Goal: Task Accomplishment & Management: Manage account settings

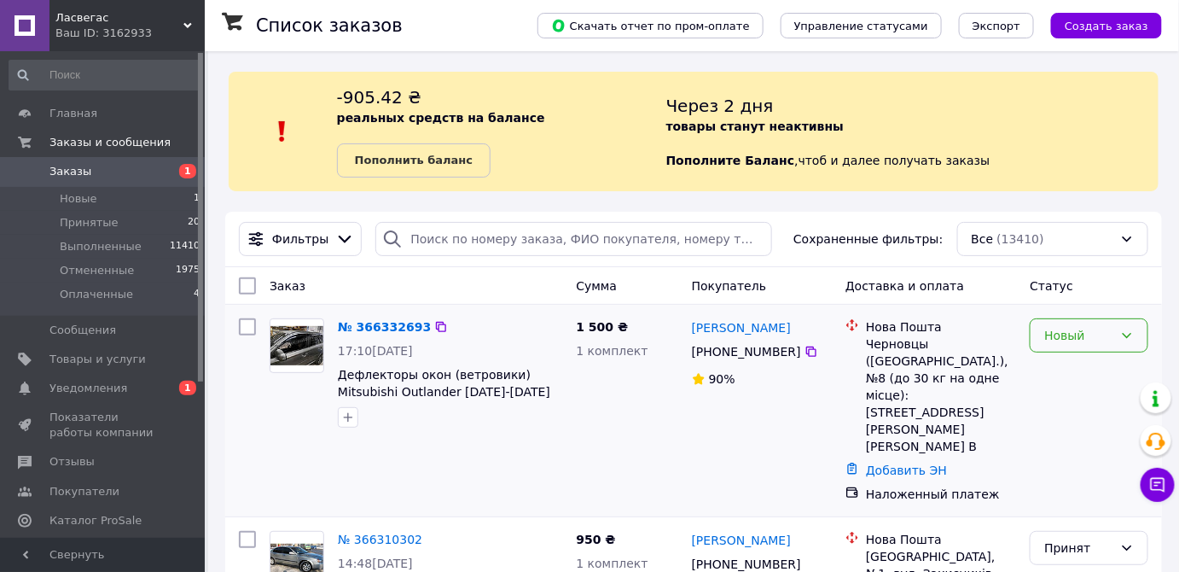
click at [1109, 334] on div "Новый" at bounding box center [1078, 335] width 69 height 19
click at [1079, 369] on li "Принят" at bounding box center [1090, 371] width 117 height 31
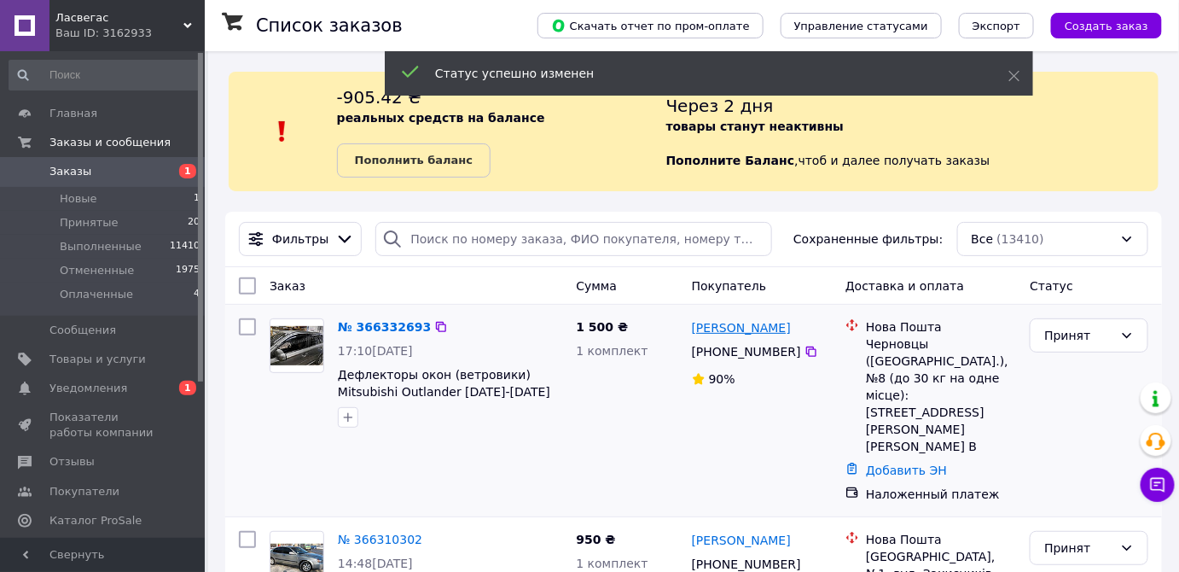
click at [746, 329] on link "[PERSON_NAME]" at bounding box center [741, 327] width 99 height 17
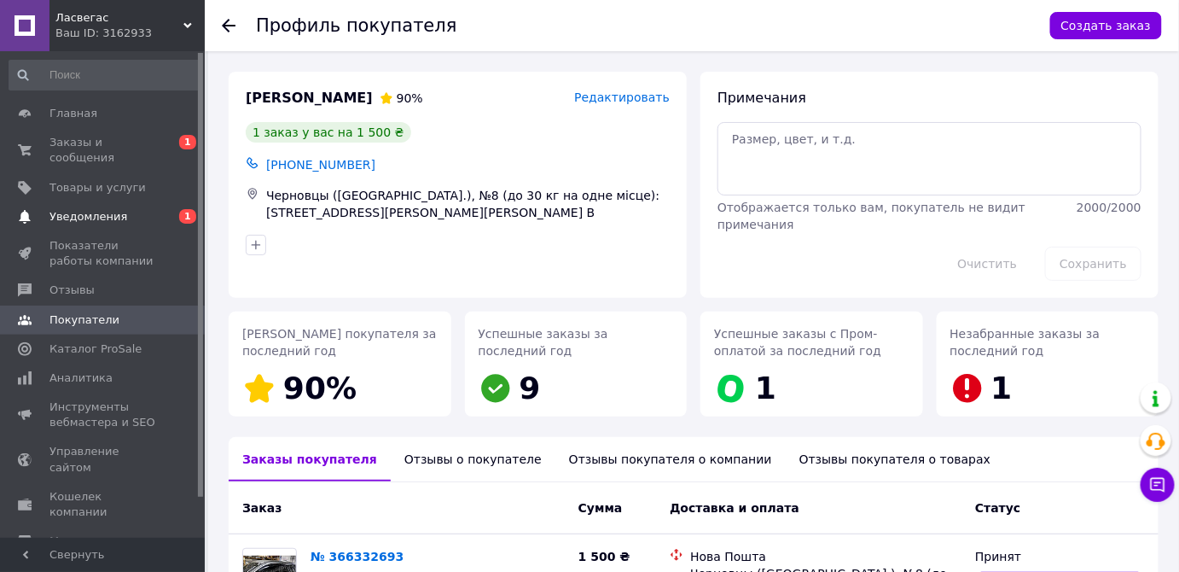
click at [85, 209] on span "Уведомления" at bounding box center [88, 216] width 78 height 15
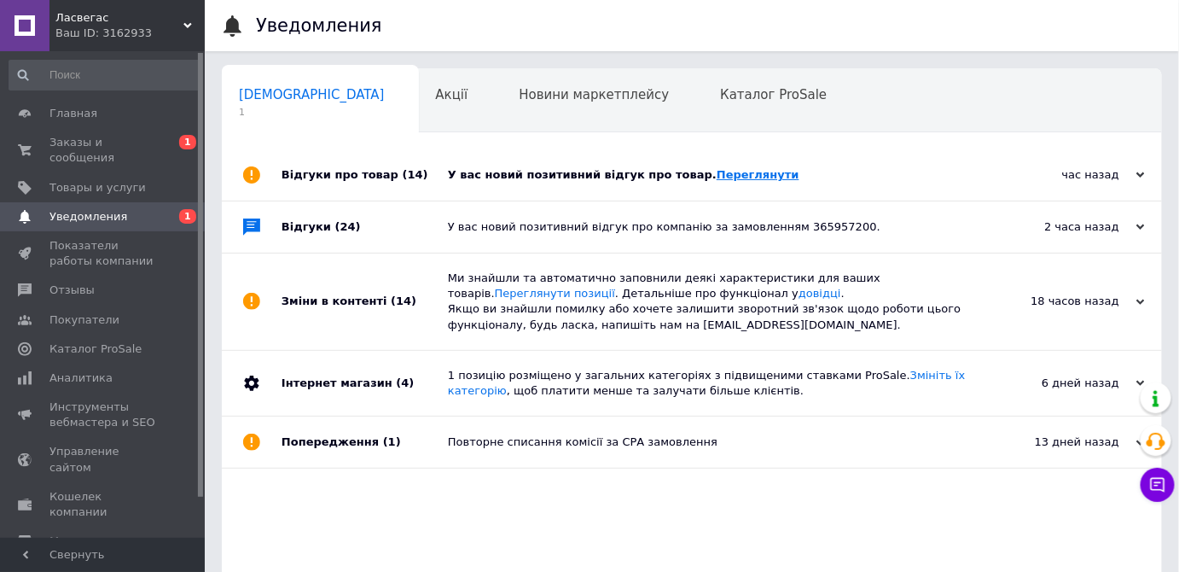
click at [731, 177] on link "Переглянути" at bounding box center [758, 174] width 83 height 13
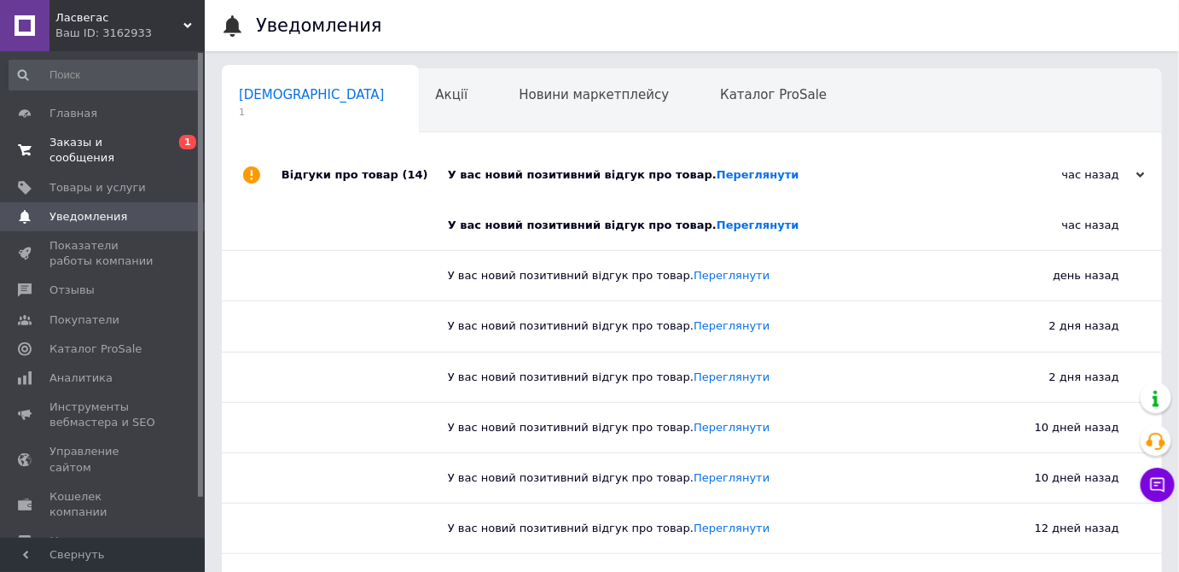
click at [90, 146] on span "Заказы и сообщения" at bounding box center [103, 150] width 108 height 31
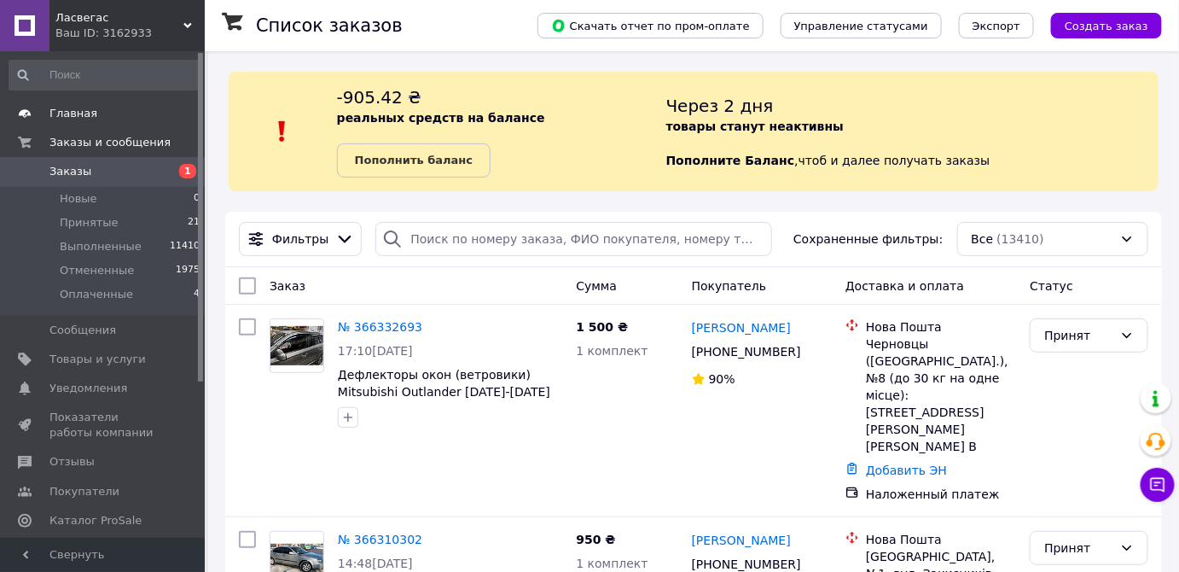
click at [102, 123] on link "Главная" at bounding box center [105, 113] width 210 height 29
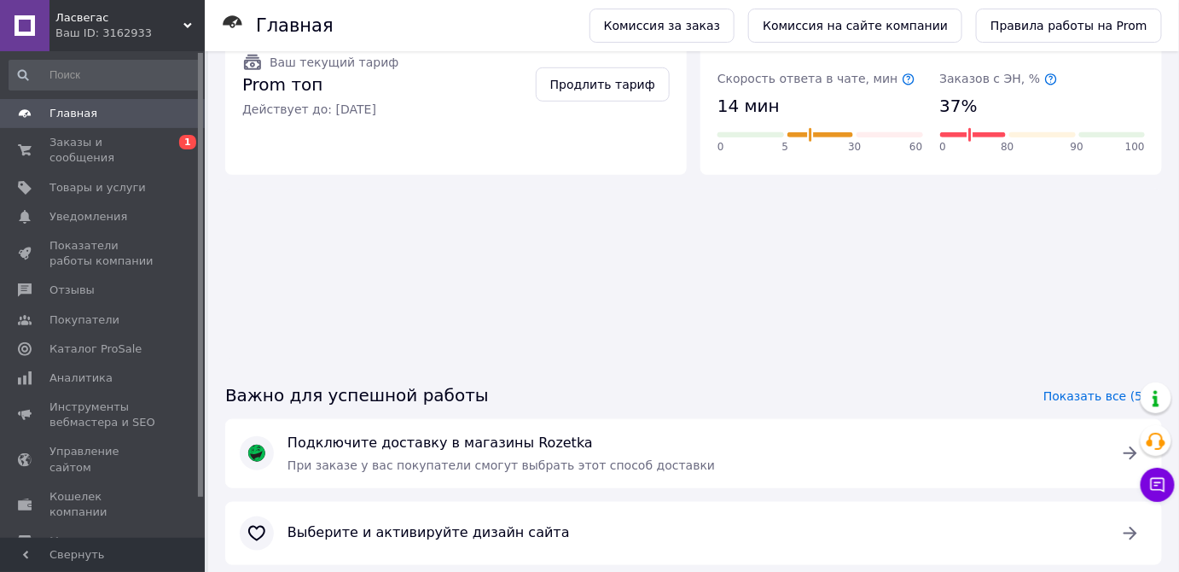
scroll to position [330, 0]
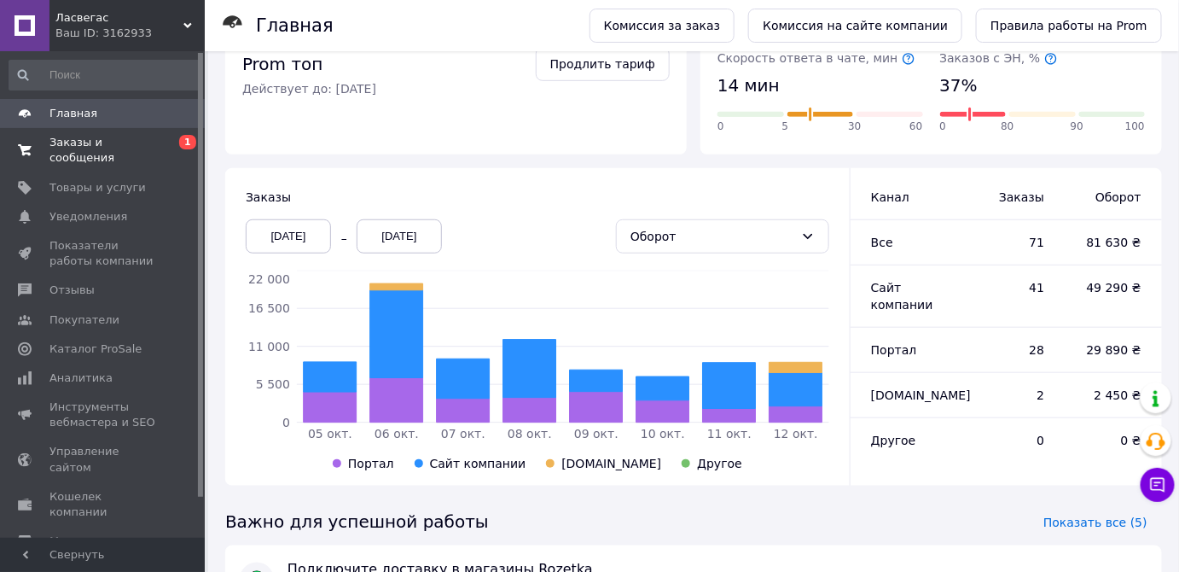
click at [142, 140] on span "Заказы и сообщения" at bounding box center [103, 150] width 108 height 31
